Goal: Task Accomplishment & Management: Manage account settings

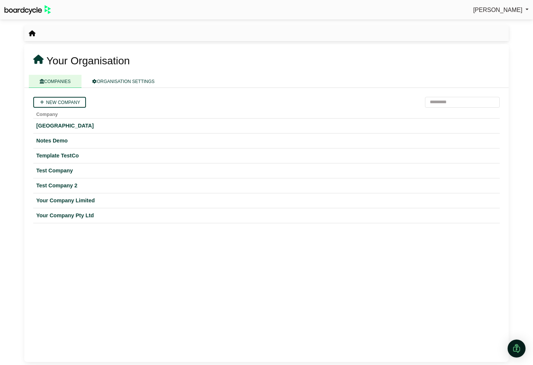
click at [496, 10] on span "Richard Conway" at bounding box center [497, 10] width 49 height 6
click at [494, 21] on link "Sign Out" at bounding box center [499, 22] width 60 height 14
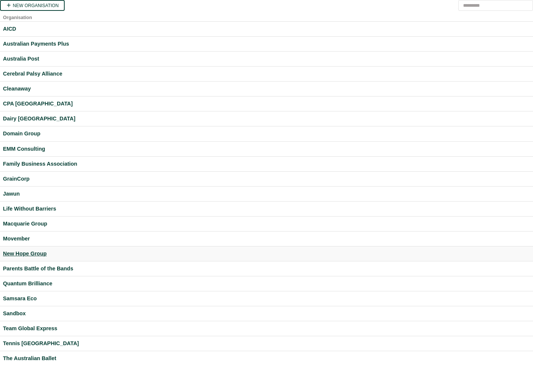
click at [21, 250] on div "New Hope Group" at bounding box center [266, 253] width 527 height 9
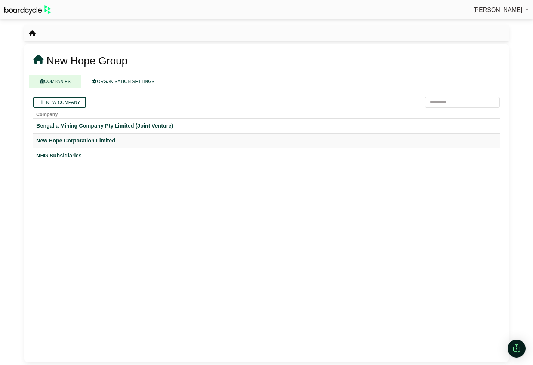
click at [80, 140] on div "New Hope Corporation Limited" at bounding box center [266, 140] width 460 height 9
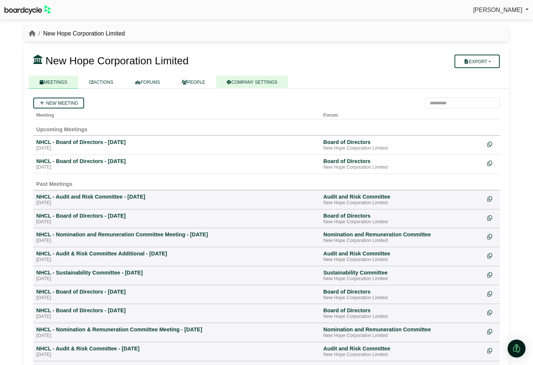
click at [266, 84] on link "COMPANY SETTINGS" at bounding box center [252, 81] width 72 height 13
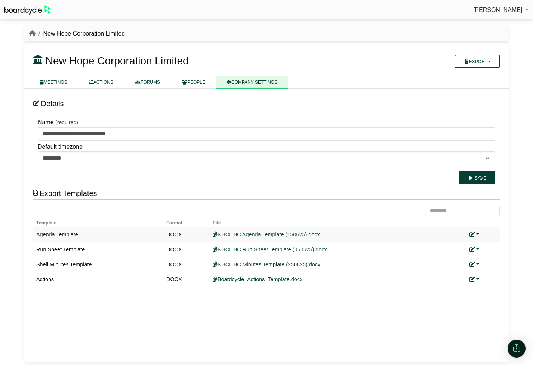
click at [476, 234] on link at bounding box center [474, 234] width 10 height 6
click at [464, 248] on link "Replace custom template" at bounding box center [441, 245] width 76 height 14
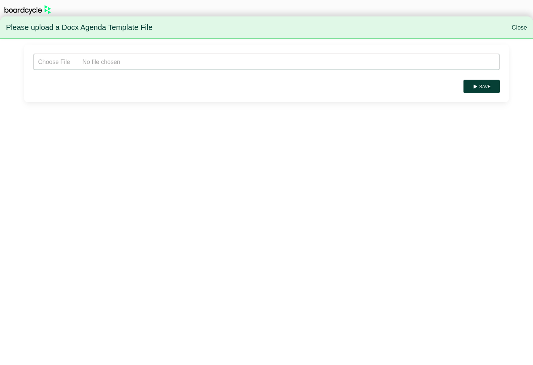
click at [139, 61] on input "file" at bounding box center [266, 61] width 466 height 17
type input "**********"
click at [485, 80] on button "Save" at bounding box center [481, 86] width 36 height 13
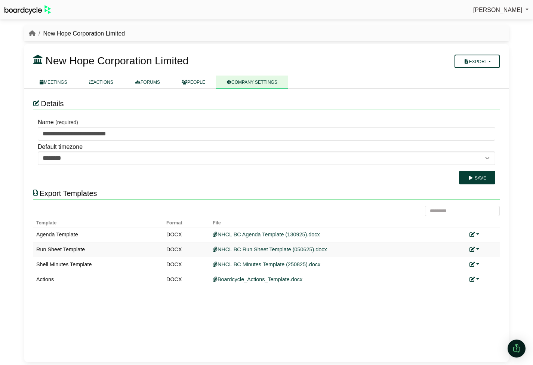
click at [471, 248] on icon at bounding box center [471, 249] width 5 height 5
click at [466, 257] on link "Replace custom template" at bounding box center [441, 260] width 76 height 14
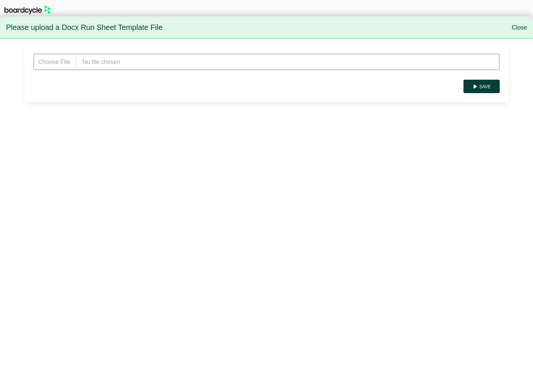
click at [122, 62] on input "file" at bounding box center [266, 61] width 466 height 17
type input "**********"
click at [484, 88] on button "Save" at bounding box center [481, 86] width 36 height 13
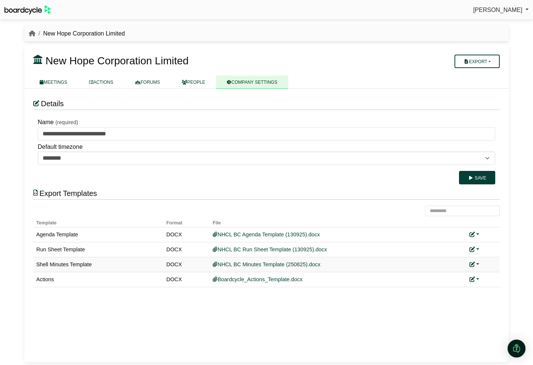
click at [478, 263] on link at bounding box center [474, 264] width 10 height 6
click at [460, 272] on link "Replace custom template" at bounding box center [441, 275] width 76 height 14
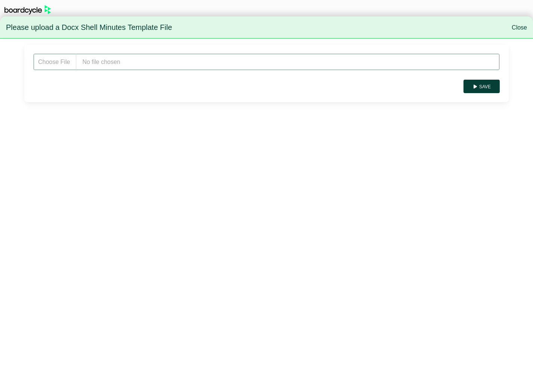
click at [114, 59] on input "file" at bounding box center [266, 61] width 466 height 17
type input "**********"
click at [482, 86] on button "Save" at bounding box center [481, 86] width 36 height 13
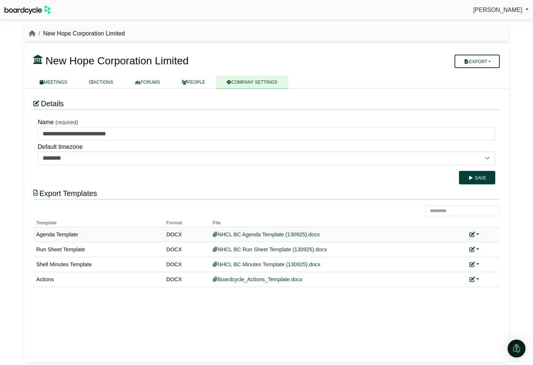
click at [478, 234] on link at bounding box center [474, 234] width 10 height 6
click at [454, 247] on link "Replace custom template" at bounding box center [441, 245] width 76 height 14
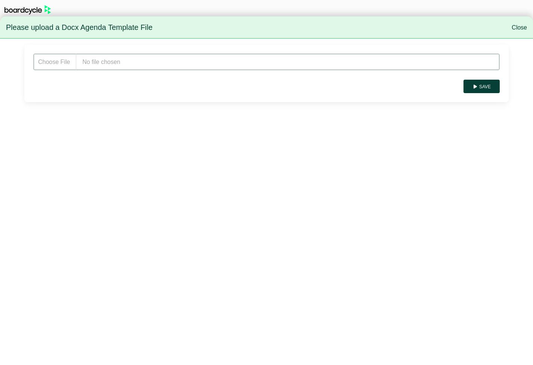
click at [142, 61] on input "file" at bounding box center [266, 61] width 466 height 17
click at [126, 66] on input "file" at bounding box center [266, 61] width 466 height 17
type input "**********"
click at [478, 87] on button "Save" at bounding box center [481, 86] width 36 height 13
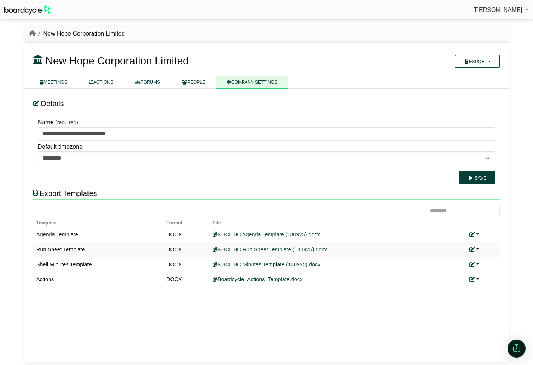
click at [477, 250] on link at bounding box center [474, 249] width 10 height 6
click at [467, 262] on link "Replace custom template" at bounding box center [441, 260] width 76 height 14
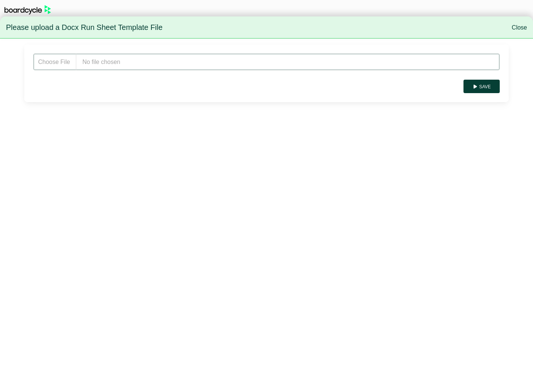
click at [108, 65] on input "file" at bounding box center [266, 61] width 466 height 17
type input "**********"
click at [485, 86] on button "Save" at bounding box center [481, 86] width 36 height 13
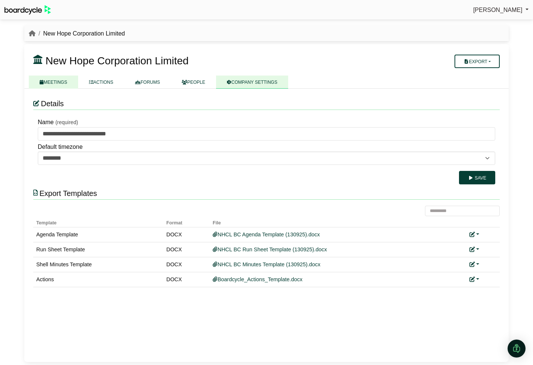
click at [52, 82] on link "MEETINGS" at bounding box center [53, 81] width 49 height 13
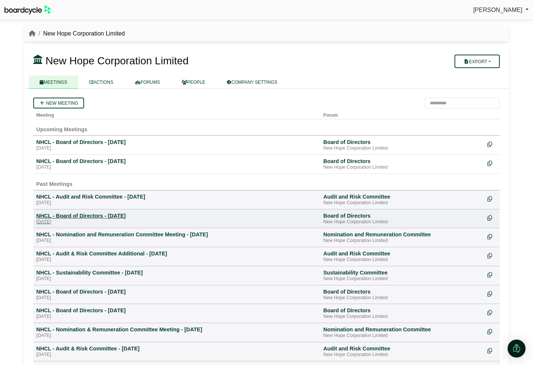
click at [81, 214] on div "NHCL - Board of Directors - [DATE]" at bounding box center [176, 215] width 281 height 7
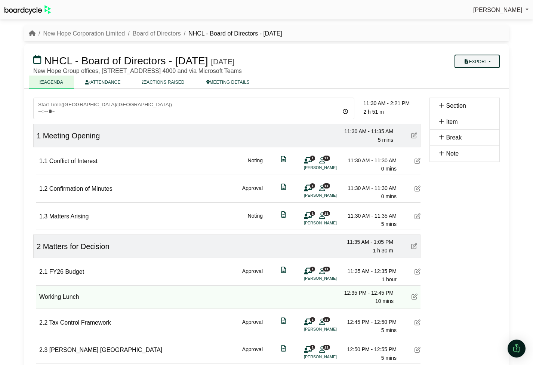
click at [484, 58] on button "Export" at bounding box center [476, 61] width 45 height 13
click at [482, 72] on link "Agenda" at bounding box center [484, 74] width 65 height 11
click at [484, 60] on button "Export" at bounding box center [476, 61] width 45 height 13
click at [484, 83] on link "Run Sheet" at bounding box center [484, 85] width 65 height 11
click at [488, 62] on button "Export" at bounding box center [476, 61] width 45 height 13
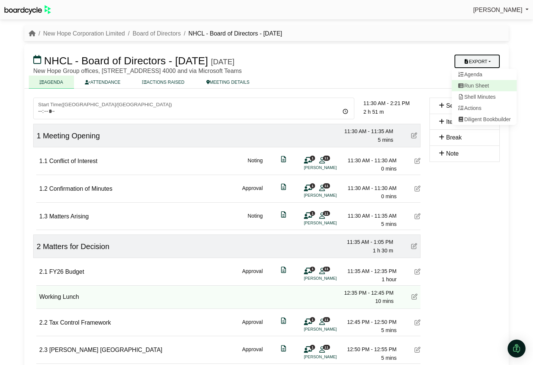
click at [479, 84] on link "Run Sheet" at bounding box center [484, 85] width 65 height 11
click at [487, 61] on button "Export" at bounding box center [476, 61] width 45 height 13
click at [482, 95] on link "Shell Minutes" at bounding box center [484, 96] width 65 height 11
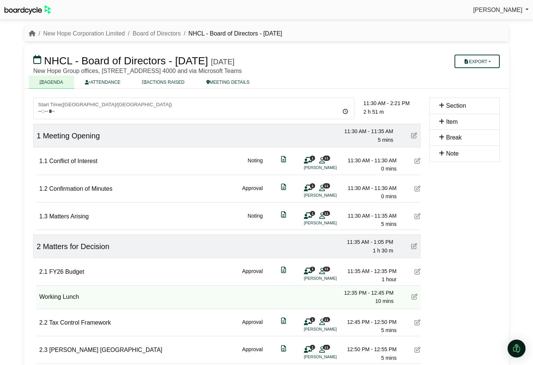
scroll to position [0, 0]
click at [81, 32] on link "New Hope Corporation Limited" at bounding box center [84, 33] width 82 height 6
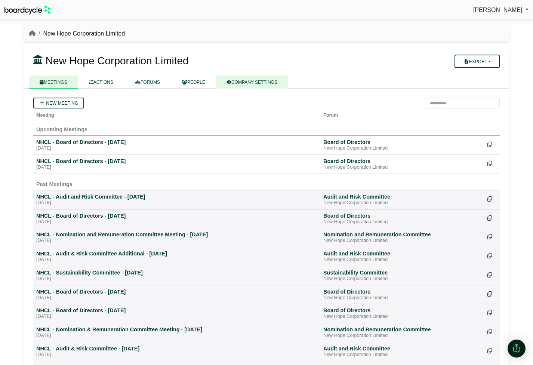
click at [261, 77] on link "COMPANY SETTINGS" at bounding box center [252, 81] width 72 height 13
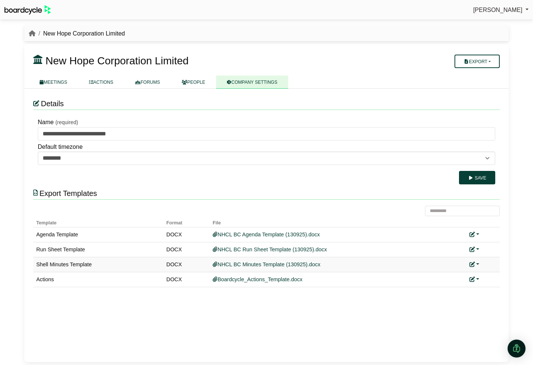
click at [476, 264] on link at bounding box center [474, 264] width 10 height 6
click at [460, 275] on link "Replace custom template" at bounding box center [441, 275] width 76 height 14
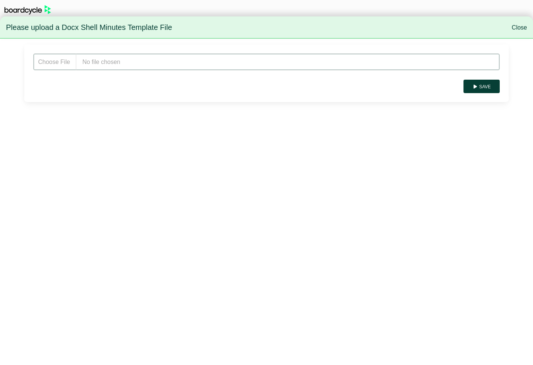
click at [175, 64] on input "file" at bounding box center [266, 61] width 466 height 17
click at [112, 61] on input "file" at bounding box center [266, 61] width 466 height 17
type input "**********"
click at [487, 84] on button "Save" at bounding box center [481, 86] width 36 height 13
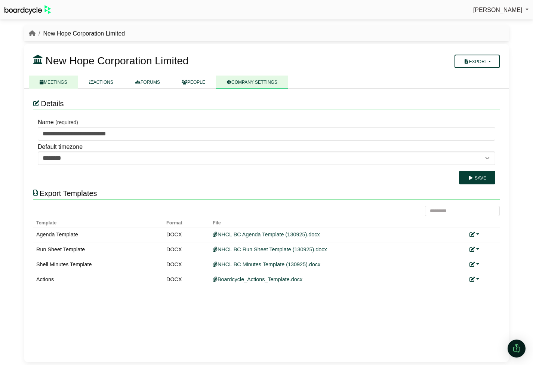
click at [56, 81] on link "MEETINGS" at bounding box center [53, 81] width 49 height 13
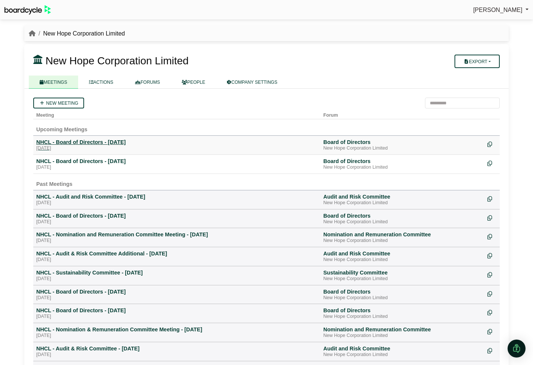
click at [80, 143] on div "NHCL - Board of Directors - [DATE]" at bounding box center [176, 142] width 281 height 7
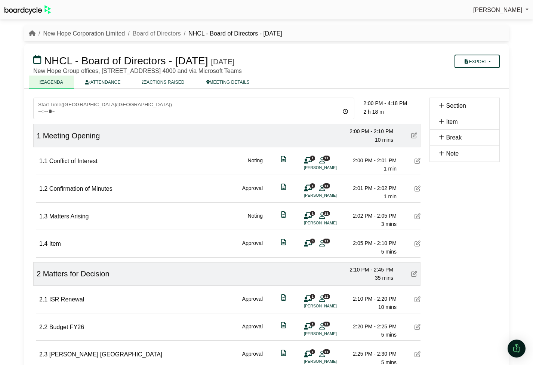
click at [99, 33] on link "New Hope Corporation Limited" at bounding box center [84, 33] width 82 height 6
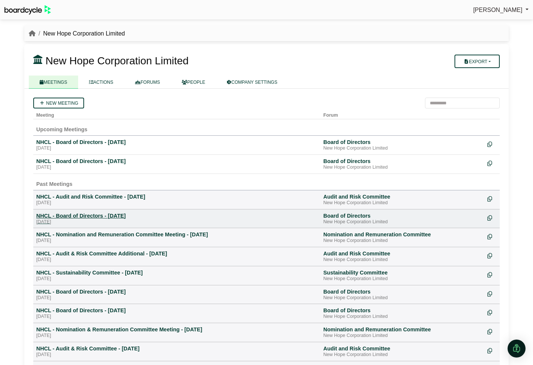
click at [86, 217] on div "NHCL - Board of Directors - [DATE]" at bounding box center [176, 215] width 281 height 7
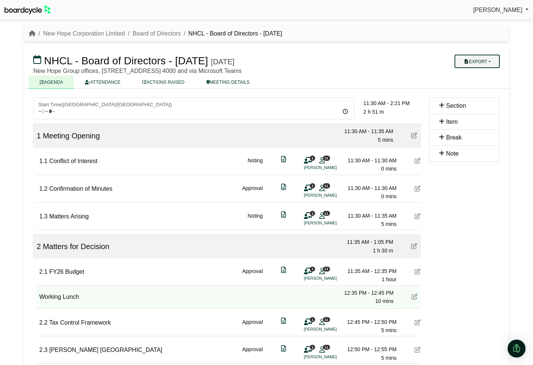
click at [493, 62] on button "Export" at bounding box center [476, 61] width 45 height 13
click at [491, 98] on link "Shell Minutes" at bounding box center [484, 96] width 65 height 11
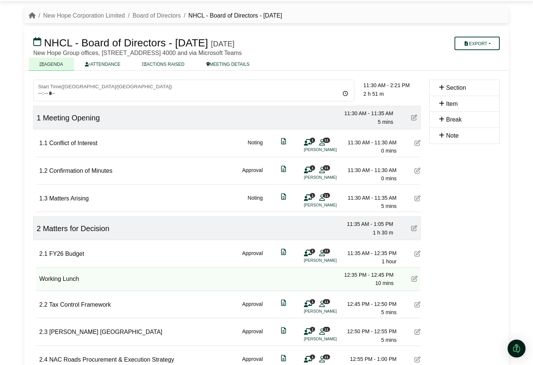
scroll to position [21, 0]
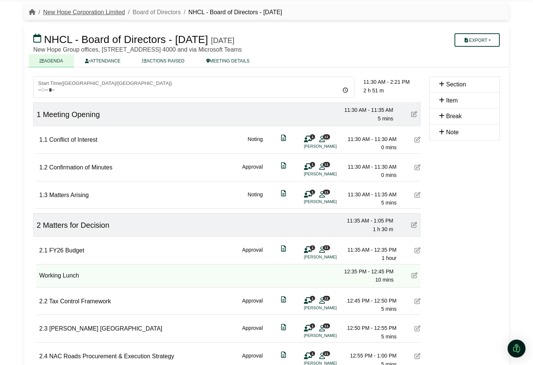
click at [75, 13] on link "New Hope Corporation Limited" at bounding box center [84, 12] width 82 height 6
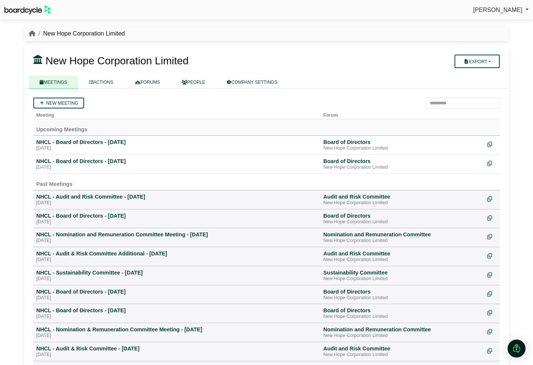
scroll to position [0, 0]
click at [30, 30] on icon "breadcrumb" at bounding box center [32, 33] width 7 height 6
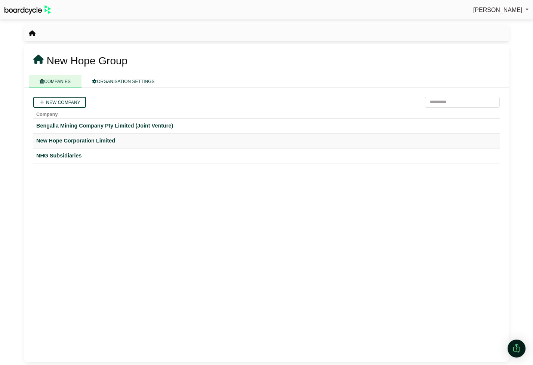
click at [60, 139] on div "New Hope Corporation Limited" at bounding box center [266, 140] width 460 height 9
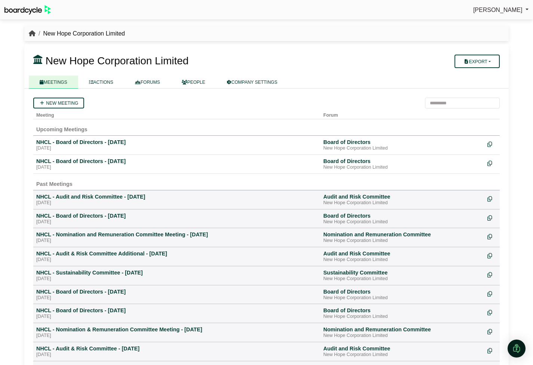
click at [34, 34] on icon "breadcrumb" at bounding box center [32, 33] width 7 height 6
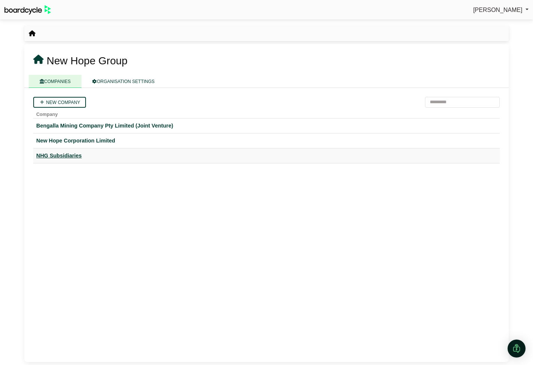
click at [59, 154] on div "NHG Subsidiaries" at bounding box center [266, 155] width 460 height 9
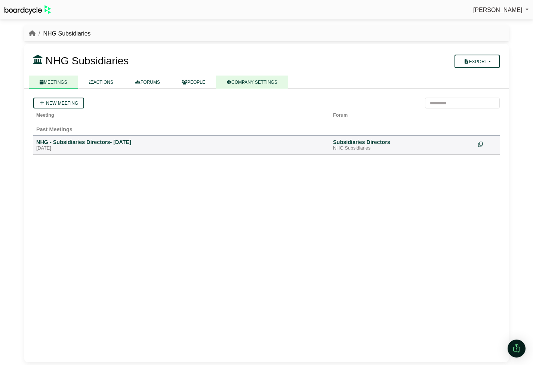
click at [275, 82] on link "COMPANY SETTINGS" at bounding box center [252, 81] width 72 height 13
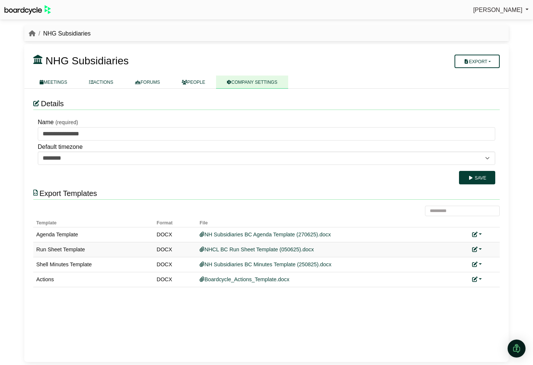
click at [480, 250] on link at bounding box center [477, 249] width 10 height 6
click at [468, 260] on link "Replace custom template" at bounding box center [443, 260] width 76 height 14
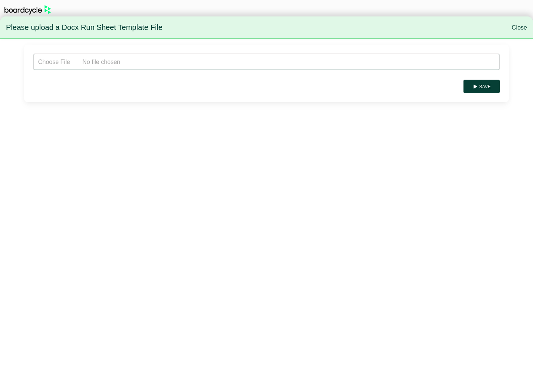
click at [141, 59] on input "file" at bounding box center [266, 61] width 466 height 17
type input "**********"
click at [483, 86] on button "Save" at bounding box center [481, 86] width 36 height 13
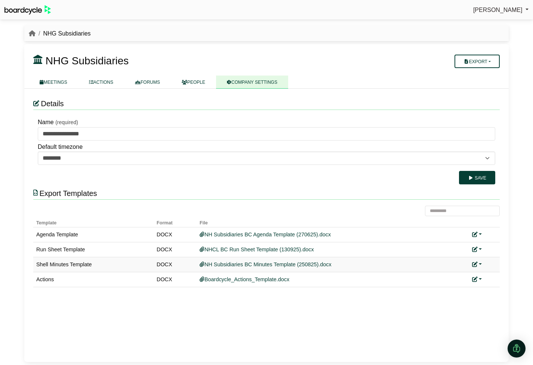
click at [480, 263] on link at bounding box center [477, 264] width 10 height 6
click at [450, 274] on link "Replace custom template" at bounding box center [443, 275] width 76 height 14
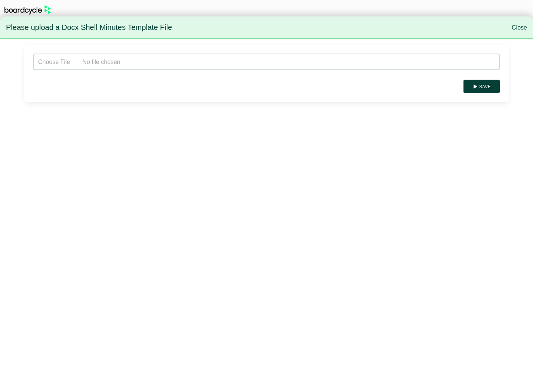
click at [96, 60] on input "file" at bounding box center [266, 61] width 466 height 17
type input "**********"
click at [481, 88] on button "Save" at bounding box center [481, 86] width 36 height 13
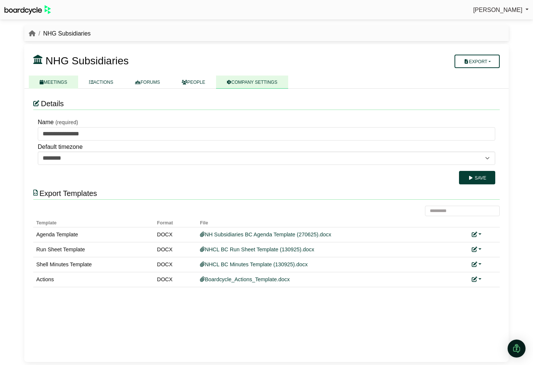
click at [55, 85] on link "MEETINGS" at bounding box center [53, 81] width 49 height 13
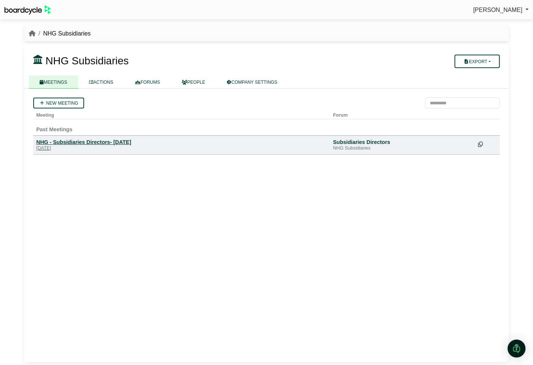
click at [87, 143] on div "NHG - Subsidiaries Directors- 1 September 2025" at bounding box center [181, 142] width 291 height 7
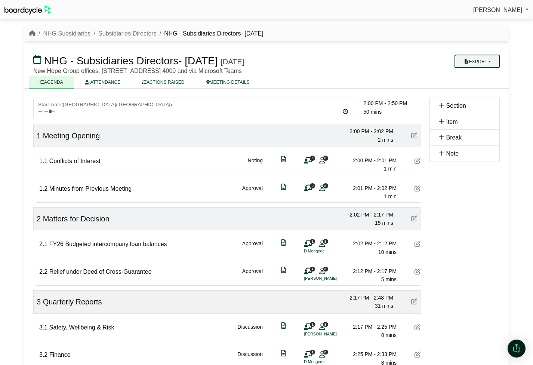
click at [478, 63] on button "Export" at bounding box center [476, 61] width 45 height 13
click at [484, 98] on link "Shell Minutes" at bounding box center [484, 96] width 65 height 11
click at [490, 61] on button "Export" at bounding box center [476, 61] width 45 height 13
click at [482, 85] on link "Run Sheet" at bounding box center [484, 85] width 65 height 11
click at [32, 35] on icon "breadcrumb" at bounding box center [32, 33] width 7 height 6
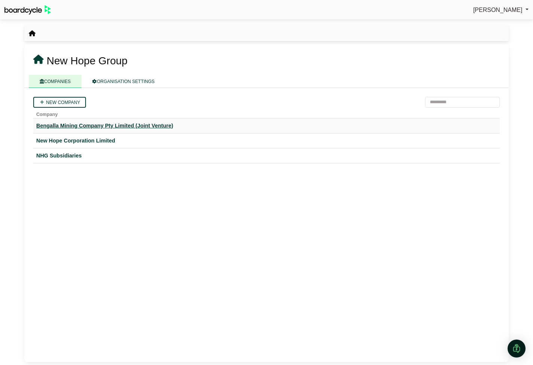
click at [59, 125] on div "Bengalla Mining Company Pty Limited (Joint Venture)" at bounding box center [266, 125] width 460 height 9
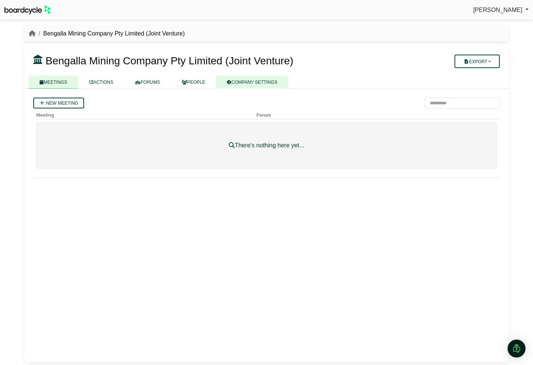
click at [258, 83] on link "COMPANY SETTINGS" at bounding box center [252, 81] width 72 height 13
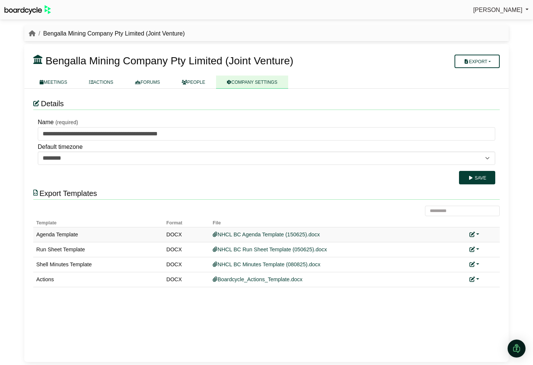
click at [476, 234] on link at bounding box center [474, 234] width 10 height 6
click at [472, 246] on link "Replace custom template" at bounding box center [441, 245] width 76 height 14
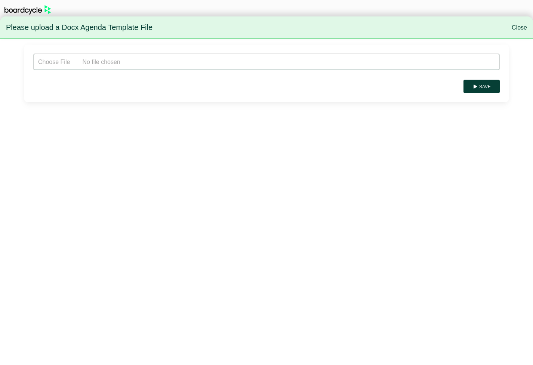
click at [184, 64] on input "file" at bounding box center [266, 61] width 466 height 17
type input "**********"
click at [480, 86] on button "Save" at bounding box center [481, 86] width 36 height 13
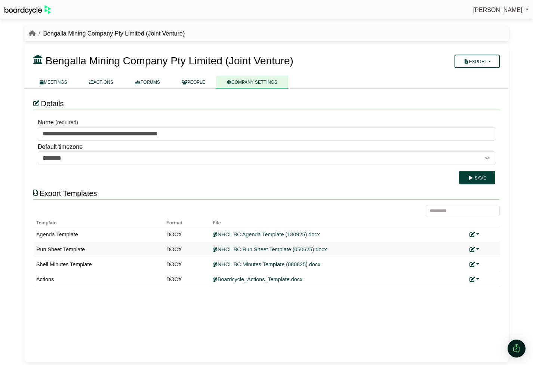
click at [478, 249] on link at bounding box center [474, 249] width 10 height 6
click at [460, 259] on link "Replace custom template" at bounding box center [441, 260] width 76 height 14
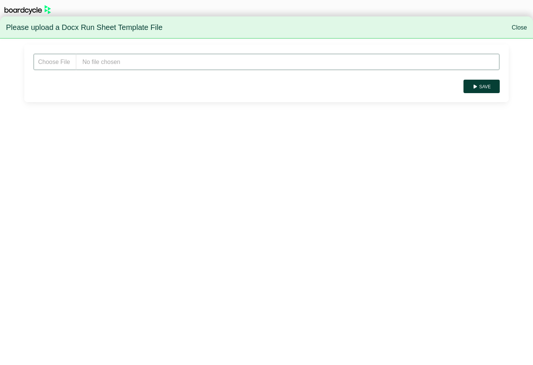
click at [114, 58] on input "file" at bounding box center [266, 61] width 466 height 17
type input "**********"
click at [482, 85] on button "Save" at bounding box center [481, 86] width 36 height 13
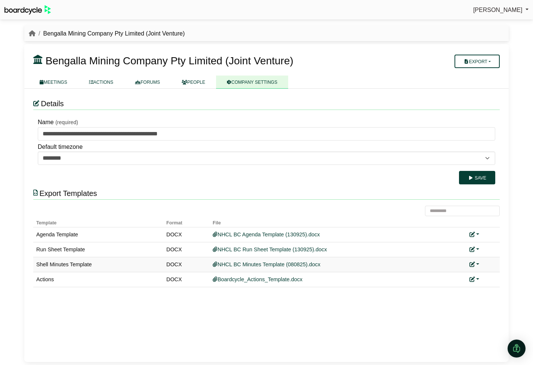
click at [476, 261] on link at bounding box center [474, 264] width 10 height 6
click at [457, 278] on link "Replace custom template" at bounding box center [441, 275] width 76 height 14
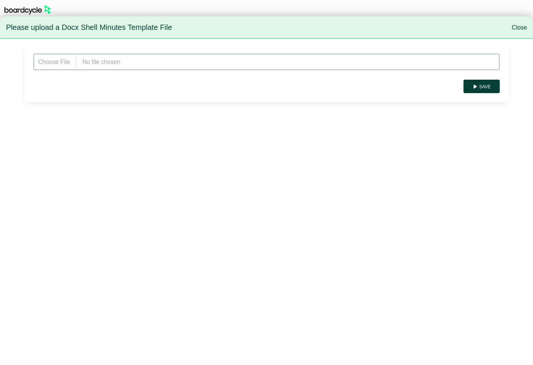
click at [154, 66] on input "file" at bounding box center [266, 61] width 466 height 17
type input "**********"
click at [486, 84] on button "Save" at bounding box center [481, 86] width 36 height 13
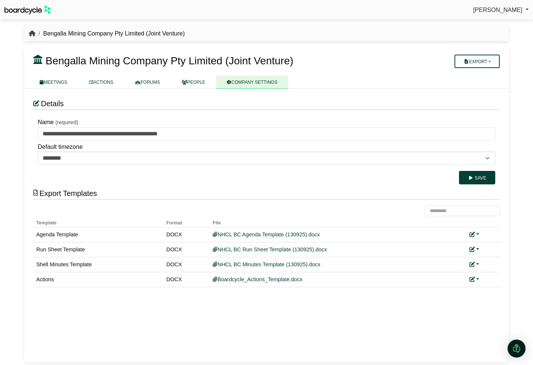
click at [33, 33] on icon "breadcrumb" at bounding box center [32, 33] width 7 height 6
